Goal: Transaction & Acquisition: Download file/media

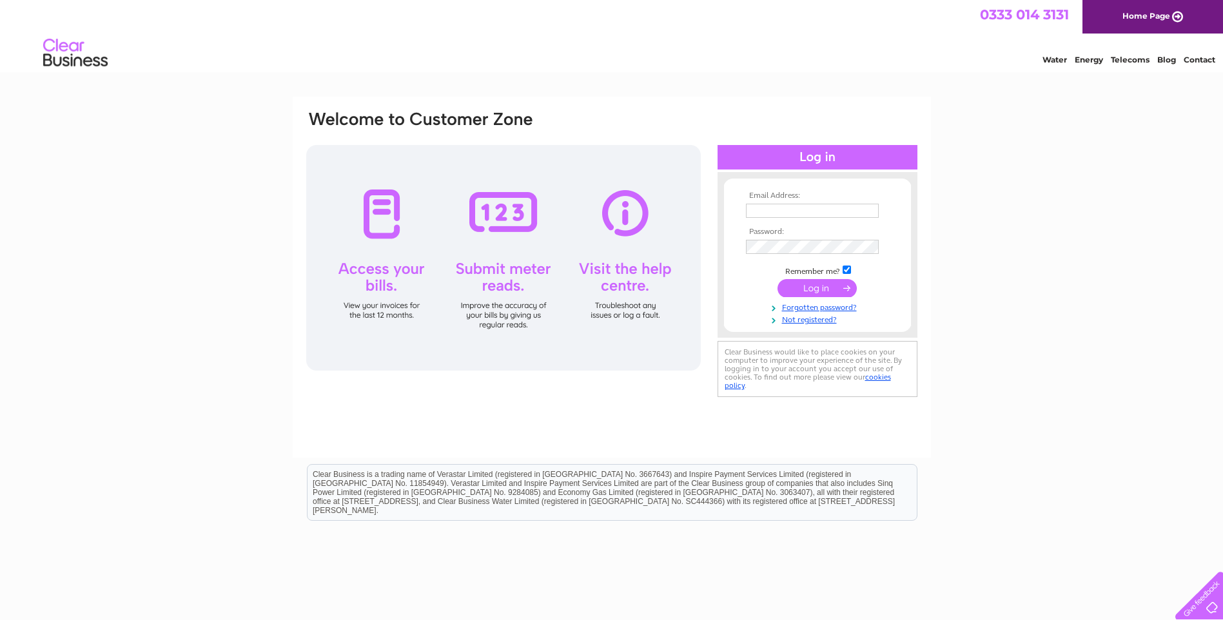
click at [764, 211] on input "text" at bounding box center [812, 211] width 133 height 14
type input "max.stewart@g-s.co.uk"
click at [798, 240] on td at bounding box center [818, 248] width 150 height 21
click at [778, 280] on input "submit" at bounding box center [817, 289] width 79 height 18
click at [816, 293] on input "submit" at bounding box center [817, 289] width 79 height 18
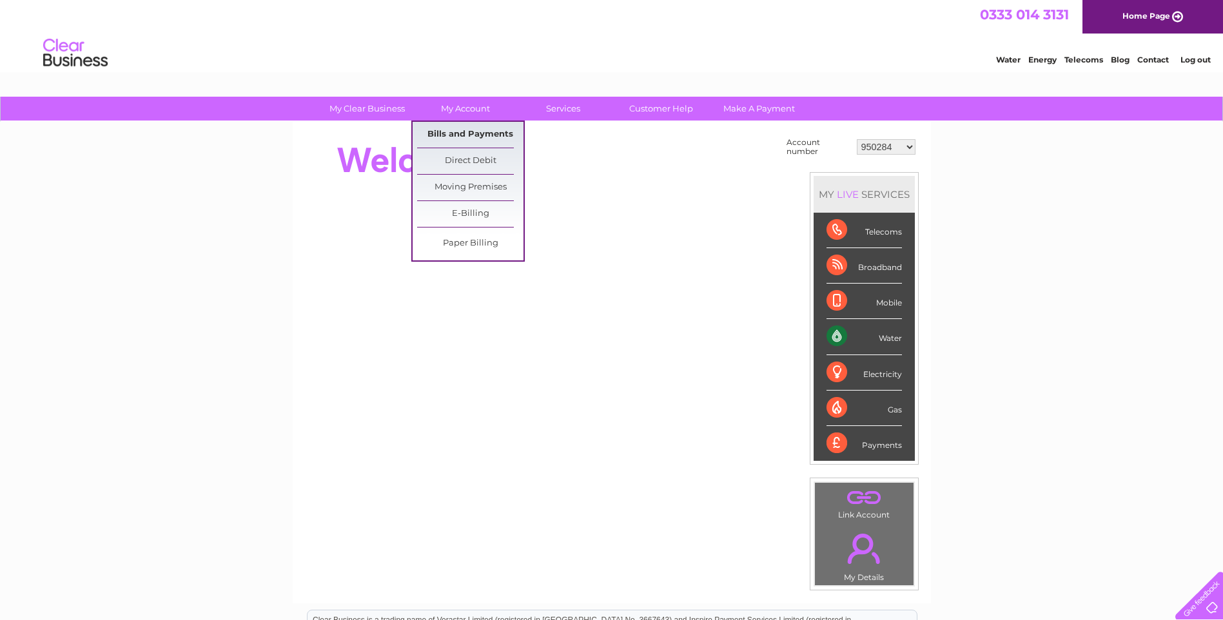
click at [483, 136] on link "Bills and Payments" at bounding box center [470, 135] width 106 height 26
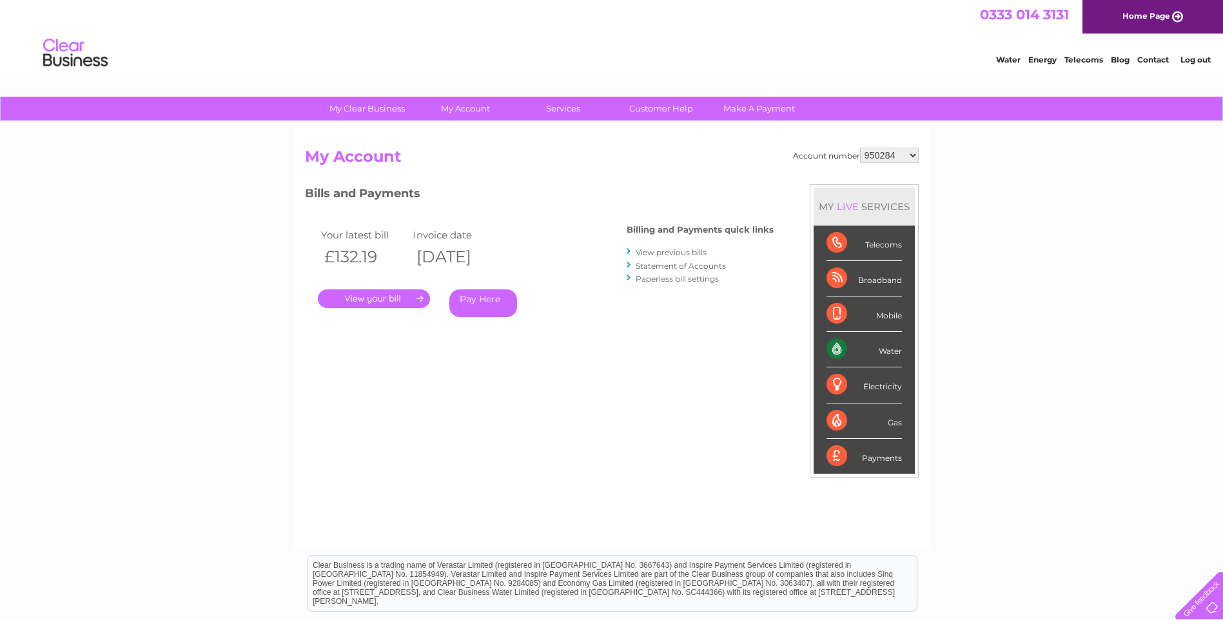
click at [385, 303] on link "." at bounding box center [374, 298] width 112 height 19
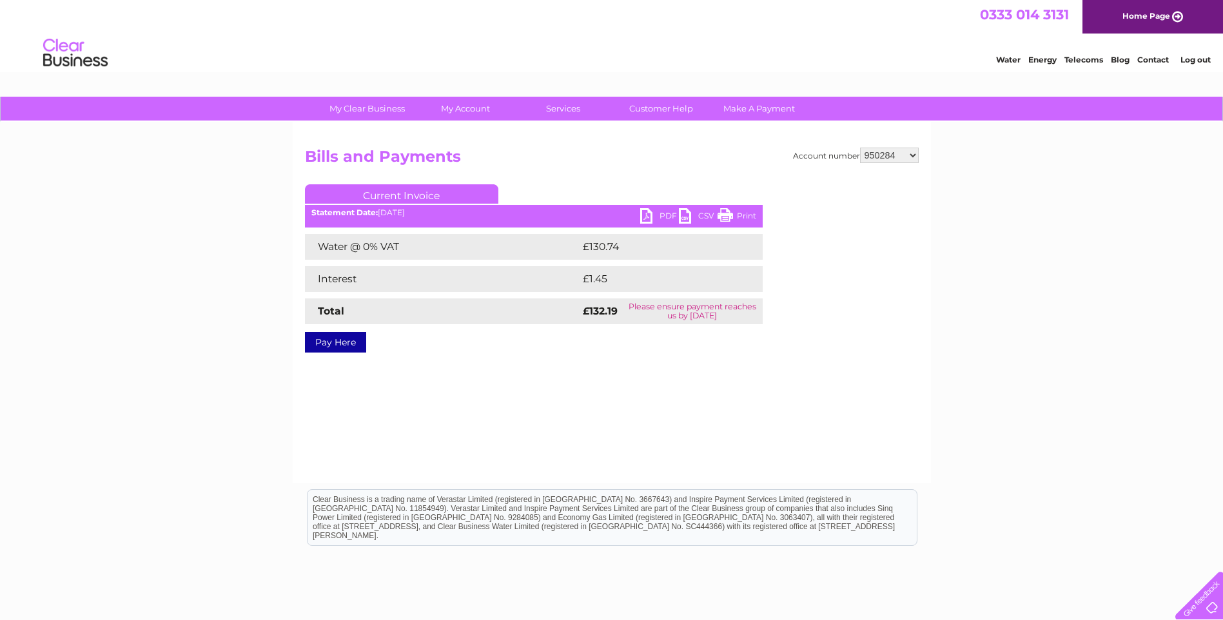
click at [646, 214] on link "PDF" at bounding box center [659, 217] width 39 height 19
click at [897, 158] on select "950284 971923 30283264" at bounding box center [889, 155] width 59 height 15
select select "971923"
click at [860, 148] on select "950284 971923 30283264" at bounding box center [889, 155] width 59 height 15
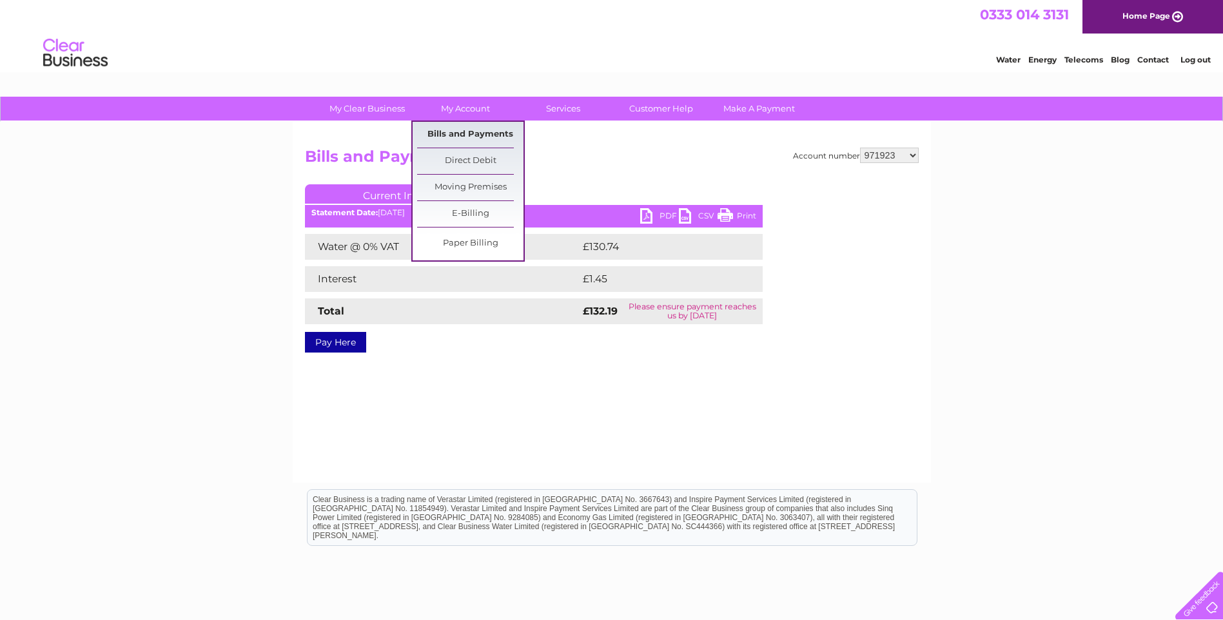
click at [469, 127] on link "Bills and Payments" at bounding box center [470, 135] width 106 height 26
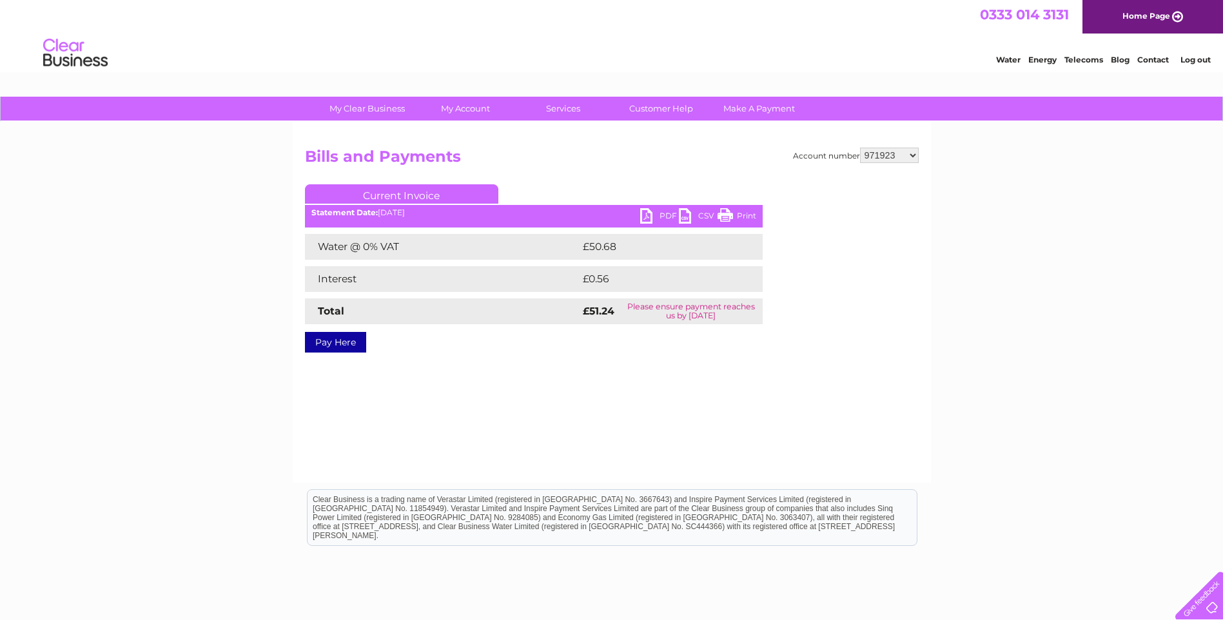
click at [644, 215] on link "PDF" at bounding box center [659, 217] width 39 height 19
click at [896, 149] on select "950284 971923 30283264" at bounding box center [889, 155] width 59 height 15
select select "30283264"
click at [860, 148] on select "950284 971923 30283264" at bounding box center [889, 155] width 59 height 15
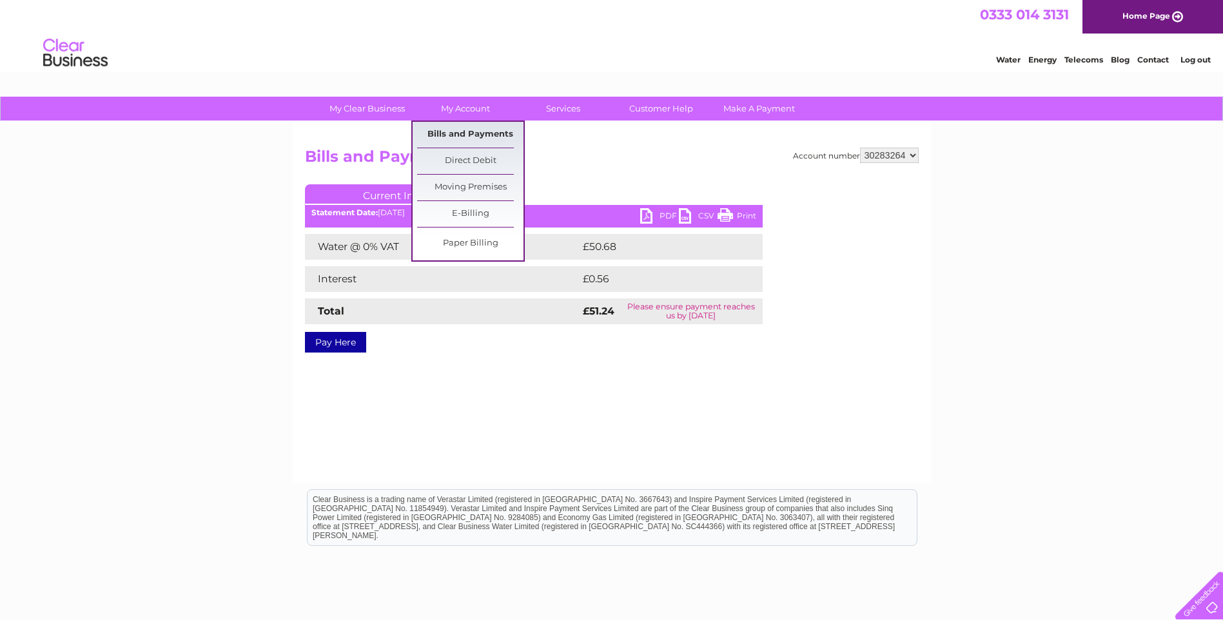
click at [486, 133] on link "Bills and Payments" at bounding box center [470, 135] width 106 height 26
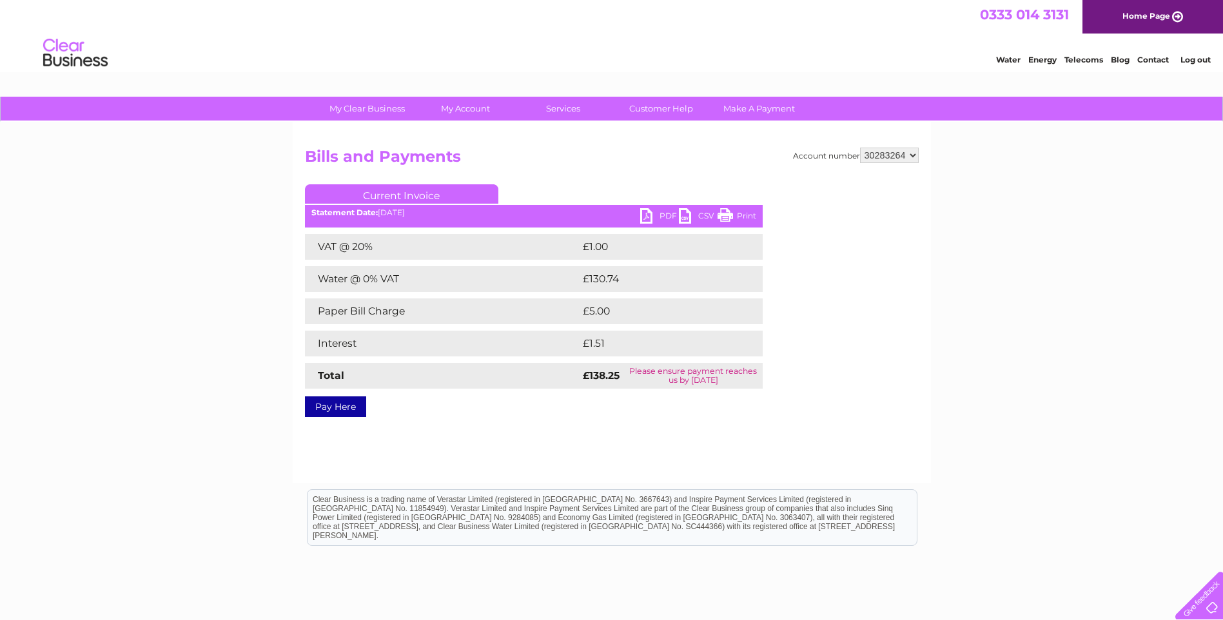
click at [647, 206] on ul "Current Invoice" at bounding box center [534, 196] width 458 height 24
click at [646, 213] on link "PDF" at bounding box center [659, 217] width 39 height 19
click at [1177, 163] on div "My Clear Business Login Details My Details My Preferences Link Account My Accou…" at bounding box center [611, 400] width 1223 height 607
click at [899, 159] on select "950284 971923 30283264" at bounding box center [889, 155] width 59 height 15
select select "950284"
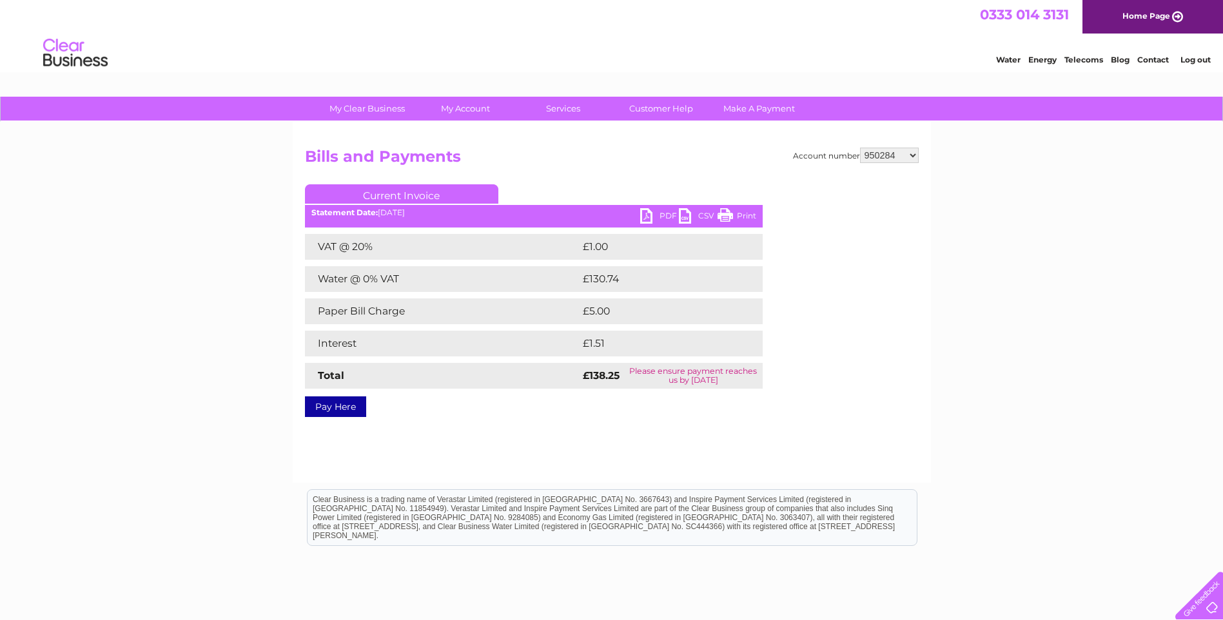
click at [860, 148] on select "950284 971923 30283264" at bounding box center [889, 155] width 59 height 15
